Goal: Find contact information: Find contact information

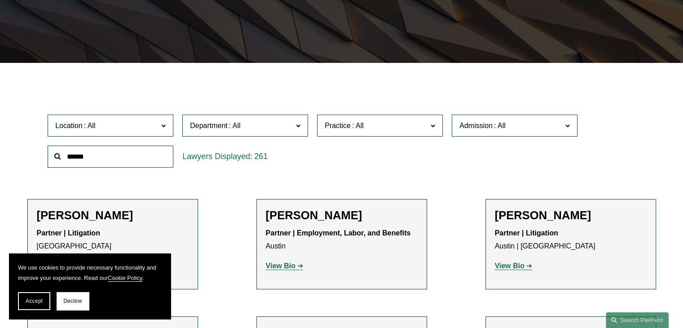
scroll to position [261, 0]
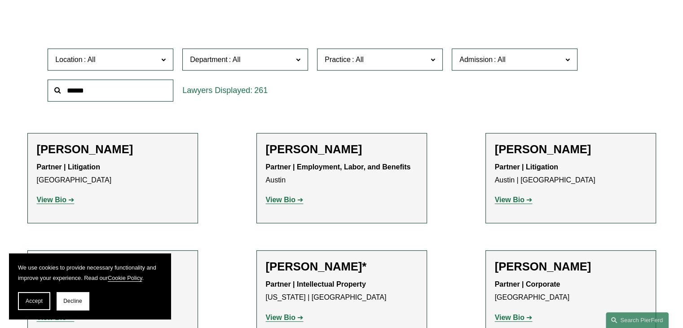
click at [106, 99] on input "text" at bounding box center [111, 90] width 126 height 22
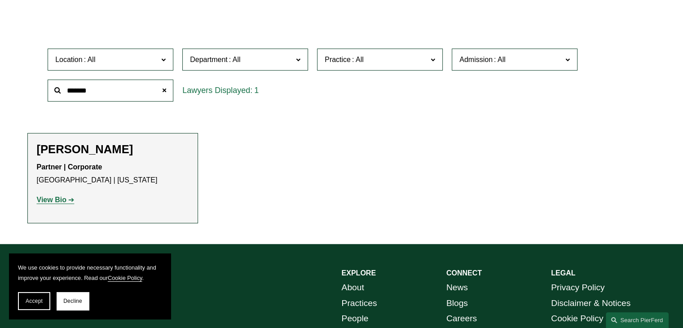
type input "******"
click at [57, 200] on strong "View Bio" at bounding box center [52, 200] width 30 height 8
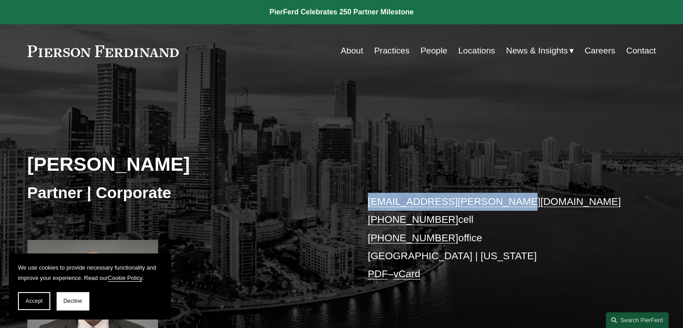
drag, startPoint x: 357, startPoint y: 200, endPoint x: 497, endPoint y: 196, distance: 140.6
click at [497, 196] on div "[PERSON_NAME] Partner | Corporate [EMAIL_ADDRESS][PERSON_NAME][DOMAIN_NAME] [PH…" at bounding box center [341, 226] width 683 height 257
copy link "[EMAIL_ADDRESS][PERSON_NAME][DOMAIN_NAME]"
